Goal: Information Seeking & Learning: Learn about a topic

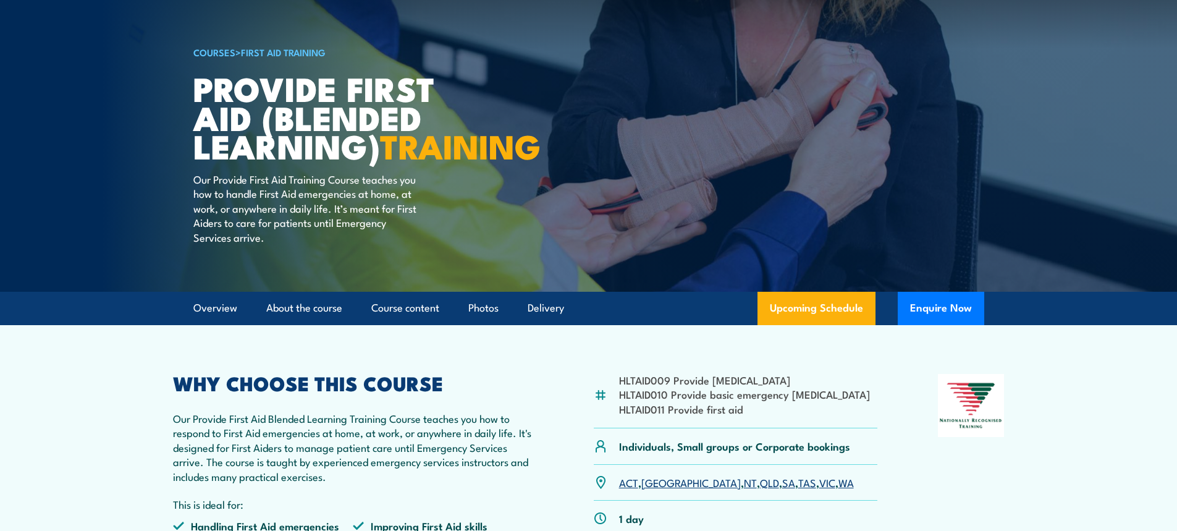
scroll to position [62, 0]
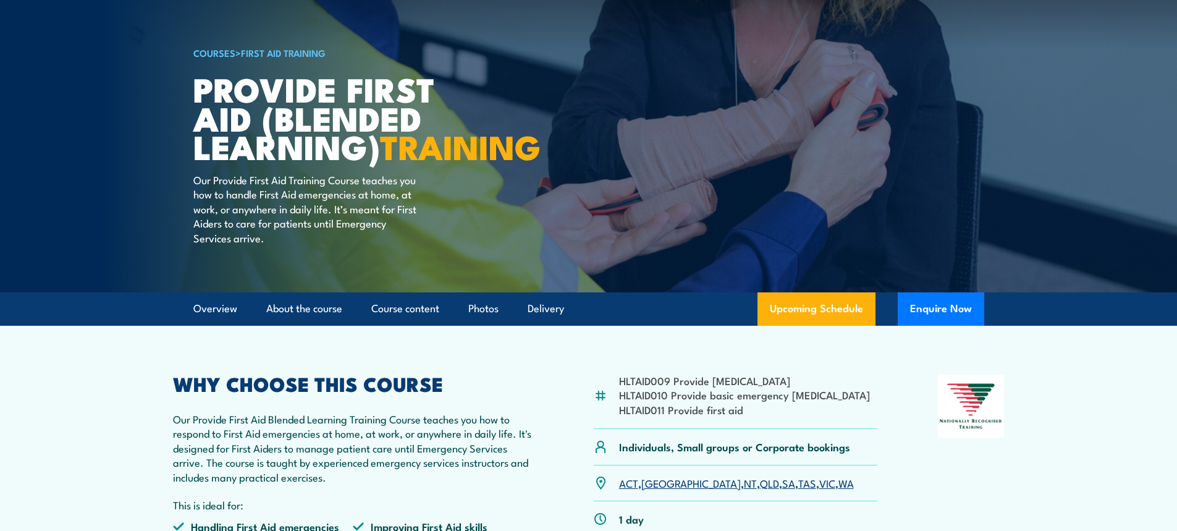
click at [217, 52] on link "COURSES" at bounding box center [214, 53] width 42 height 14
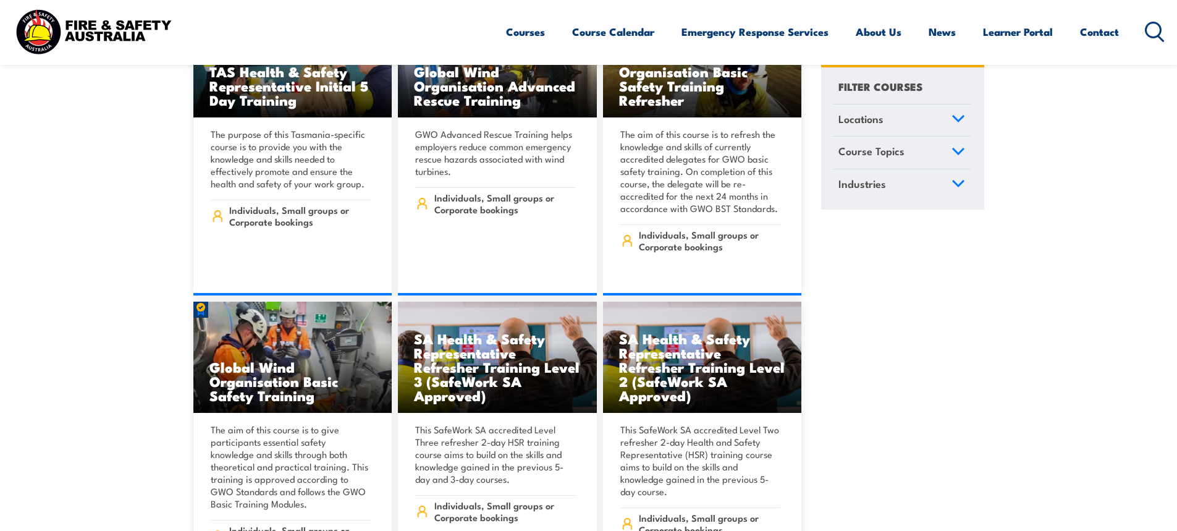
scroll to position [4387, 0]
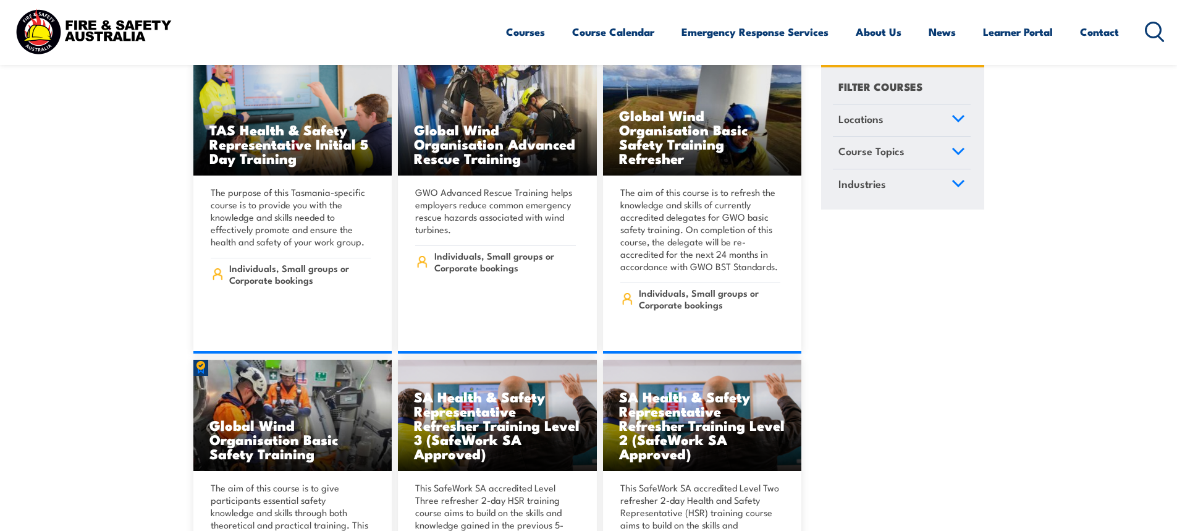
click at [957, 150] on icon at bounding box center [959, 151] width 14 height 9
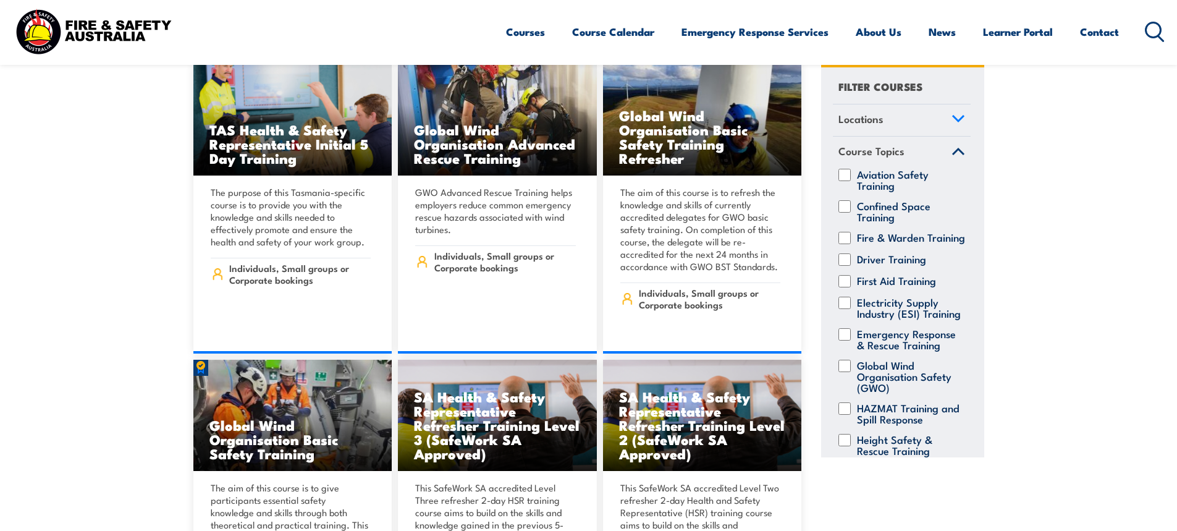
click at [847, 309] on input "Electricity Supply Industry (ESI) Training" at bounding box center [844, 303] width 12 height 12
checkbox input "true"
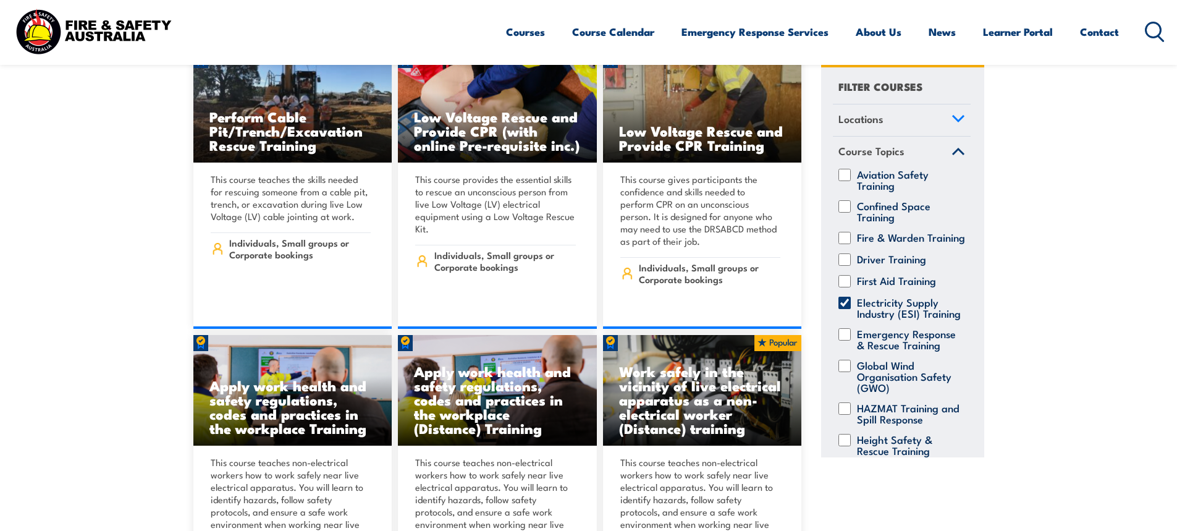
scroll to position [1050, 0]
